Goal: Transaction & Acquisition: Download file/media

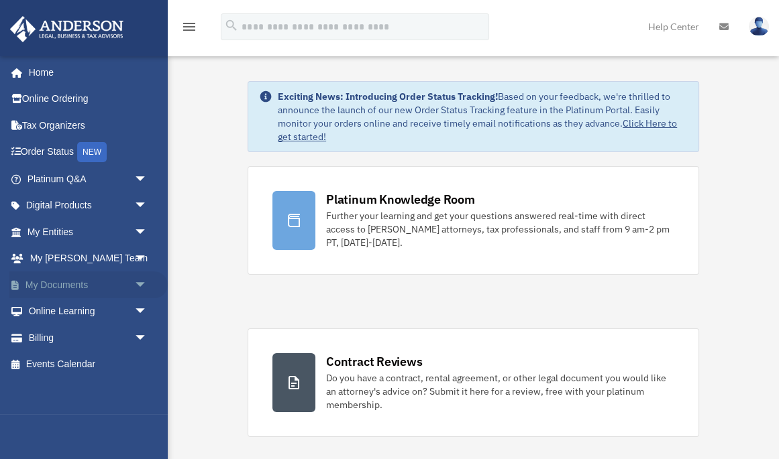
click at [65, 281] on link "My Documents arrow_drop_down" at bounding box center [88, 285] width 158 height 27
click at [136, 281] on span "arrow_drop_down" at bounding box center [147, 285] width 27 height 27
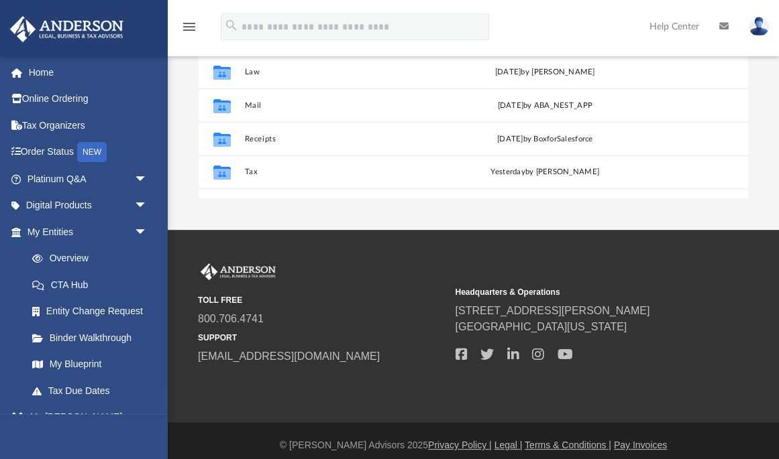
scroll to position [312, 0]
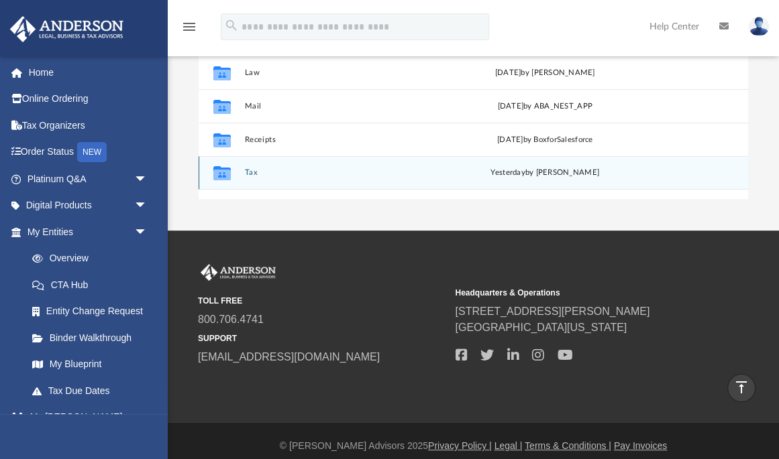
click at [523, 169] on span "yesterday" at bounding box center [507, 172] width 34 height 7
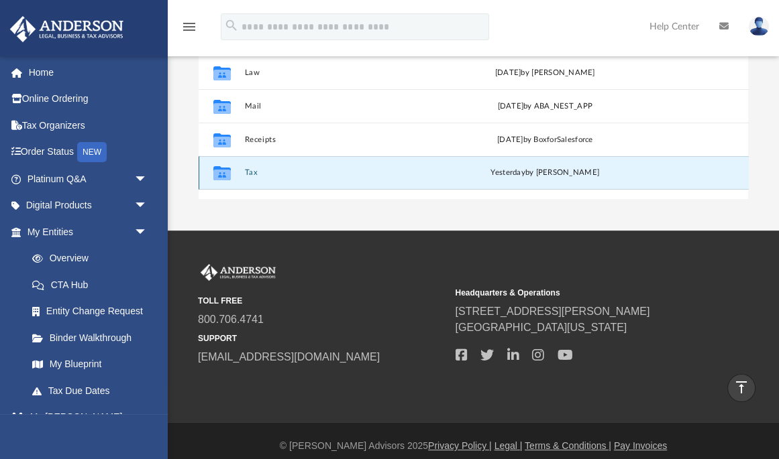
click at [249, 168] on button "Tax" at bounding box center [342, 172] width 196 height 9
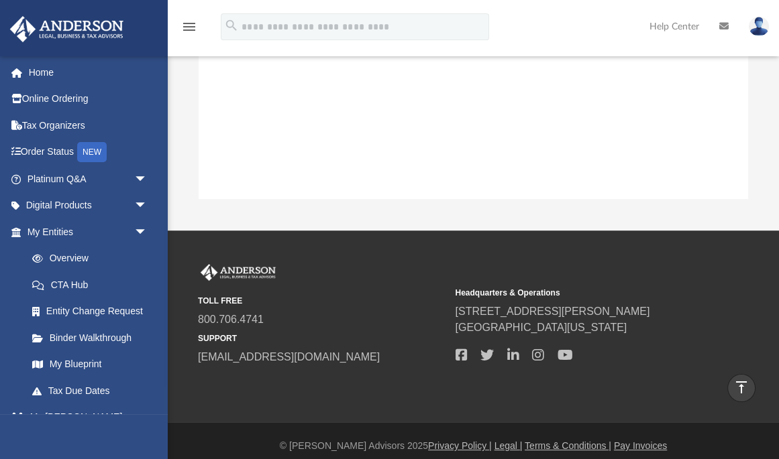
scroll to position [11, 0]
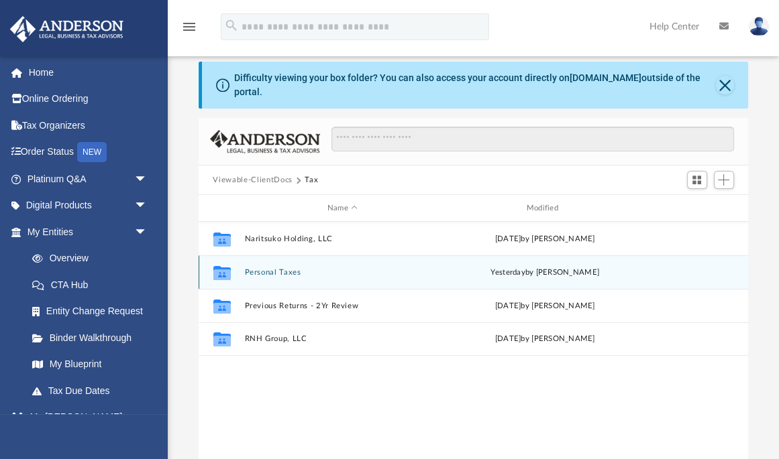
click at [290, 268] on button "Personal Taxes" at bounding box center [342, 272] width 196 height 9
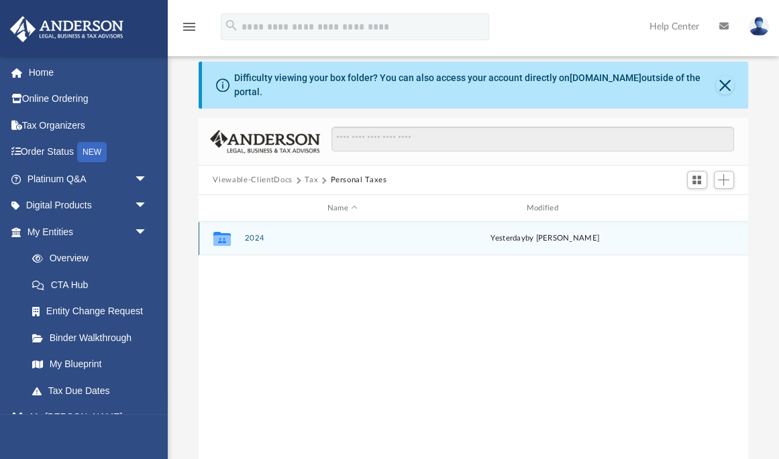
click at [255, 234] on button "2024" at bounding box center [342, 238] width 196 height 9
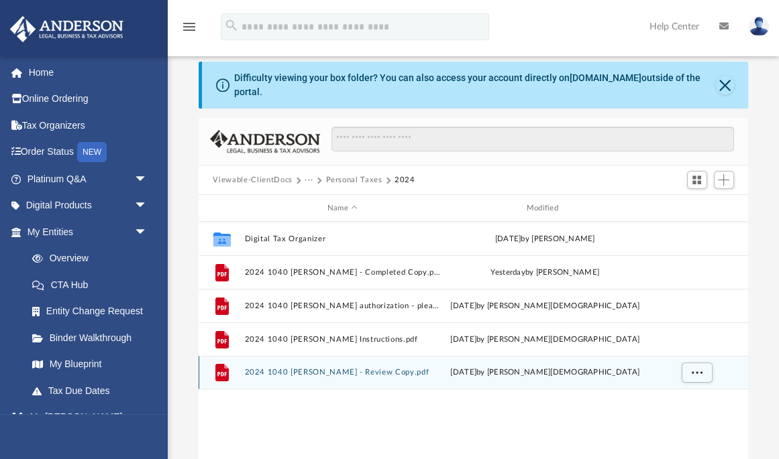
click at [393, 368] on button "2024 1040 [PERSON_NAME] - Review Copy.pdf" at bounding box center [342, 372] width 196 height 9
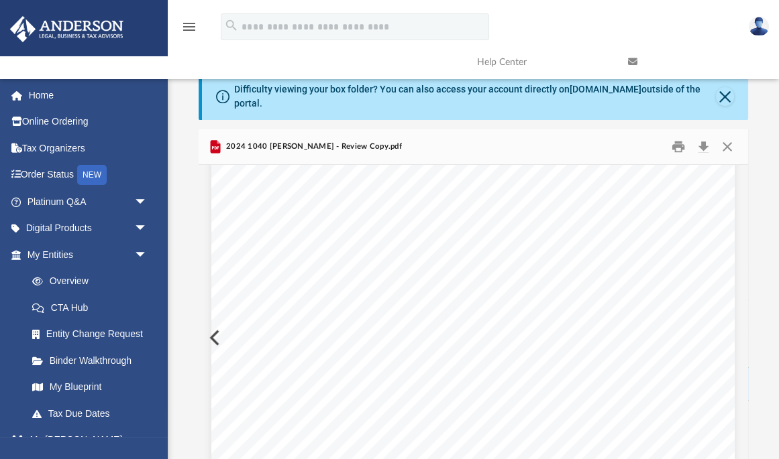
scroll to position [3021, 0]
click at [701, 137] on button "Download" at bounding box center [703, 147] width 24 height 21
click at [703, 137] on button "Download" at bounding box center [703, 147] width 24 height 21
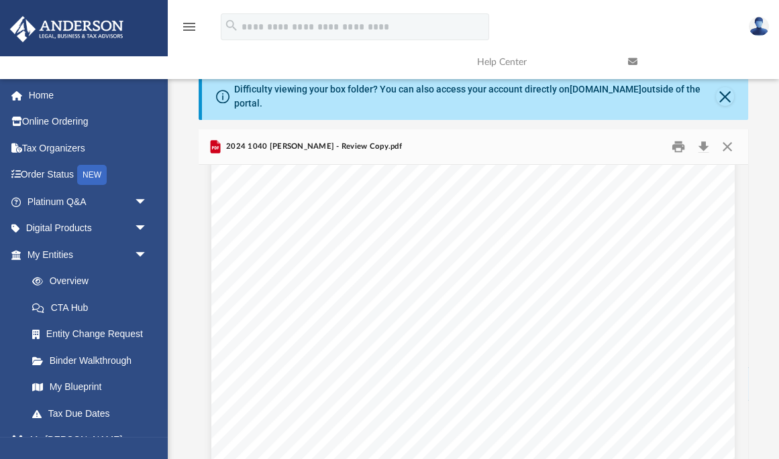
scroll to position [3616, 0]
